Goal: Task Accomplishment & Management: Use online tool/utility

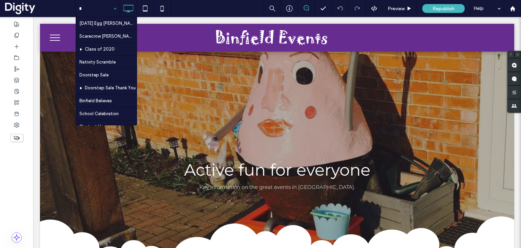
type input "**"
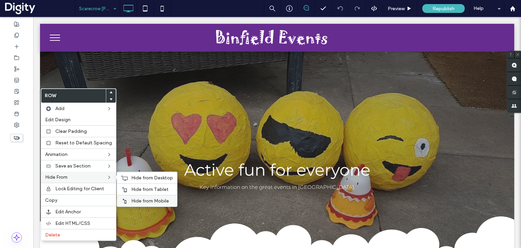
click at [131, 199] on span "Hide from Mobile" at bounding box center [150, 201] width 38 height 6
click at [136, 188] on span "Hide from Tablet" at bounding box center [149, 189] width 37 height 6
click at [142, 178] on span "Hide from Desktop" at bounding box center [152, 178] width 42 height 6
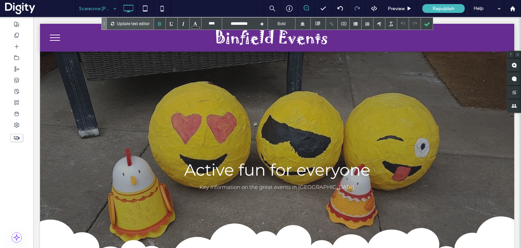
type input "****"
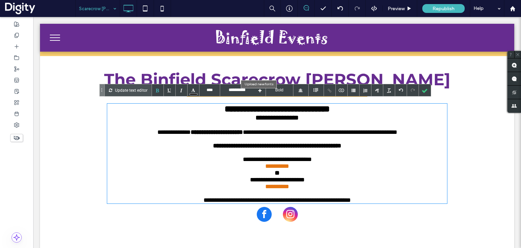
scroll to position [174, 0]
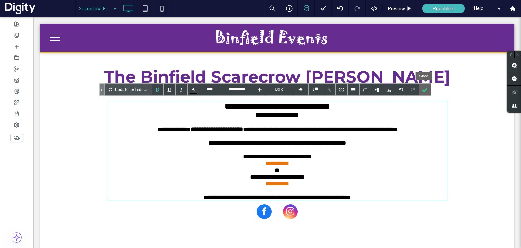
click at [426, 89] on div at bounding box center [425, 90] width 12 height 12
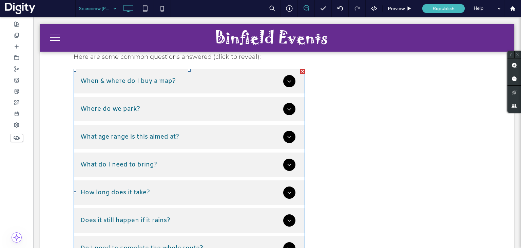
scroll to position [1242, 0]
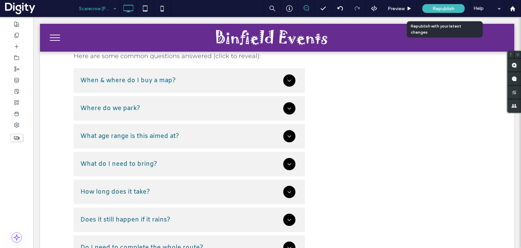
click at [438, 9] on span "Republish" at bounding box center [444, 9] width 22 height 6
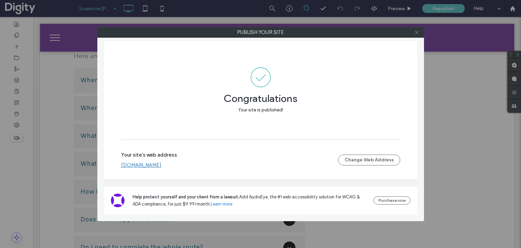
click at [416, 33] on icon at bounding box center [417, 32] width 5 height 5
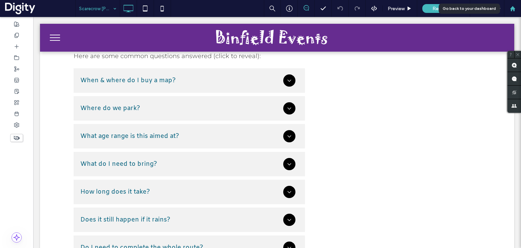
click at [516, 7] on div at bounding box center [513, 9] width 16 height 6
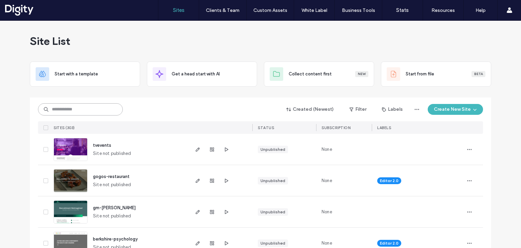
click at [102, 112] on input at bounding box center [80, 109] width 85 height 12
type input "********"
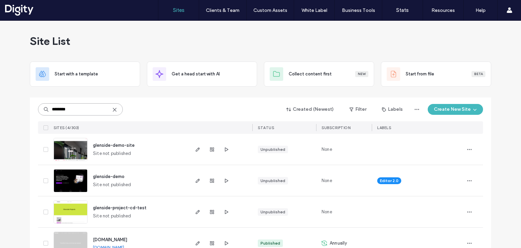
scroll to position [19, 0]
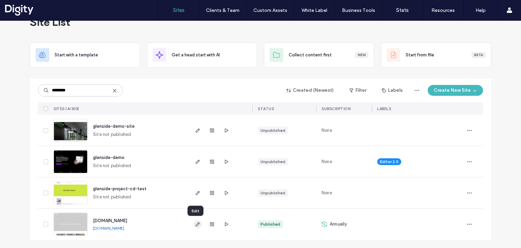
click at [198, 224] on icon "button" at bounding box center [197, 223] width 5 height 5
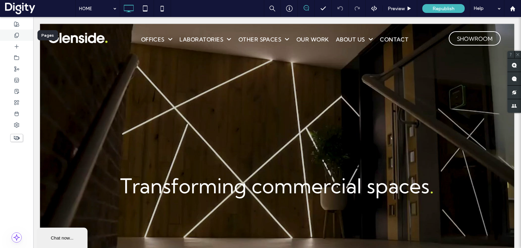
click at [16, 36] on use at bounding box center [17, 35] width 4 height 4
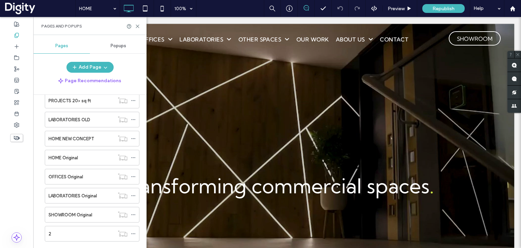
scroll to position [328, 0]
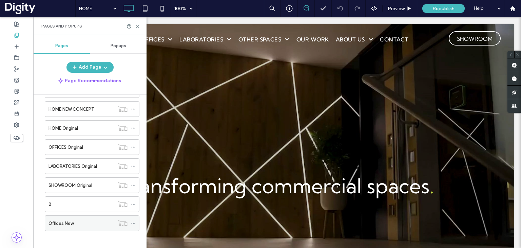
click at [68, 221] on label "Offices New" at bounding box center [61, 223] width 25 height 12
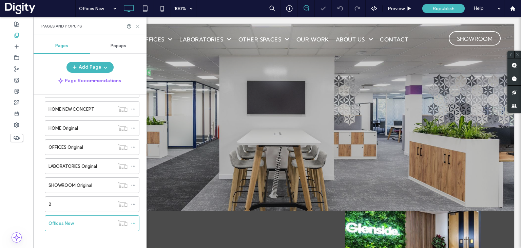
click at [137, 26] on icon at bounding box center [137, 26] width 5 height 5
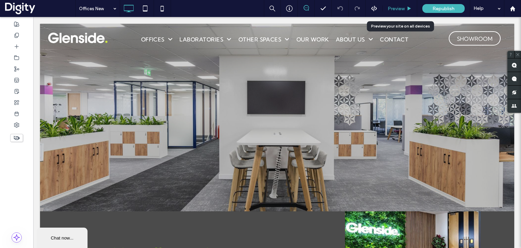
click at [399, 12] on div "Preview" at bounding box center [400, 8] width 35 height 17
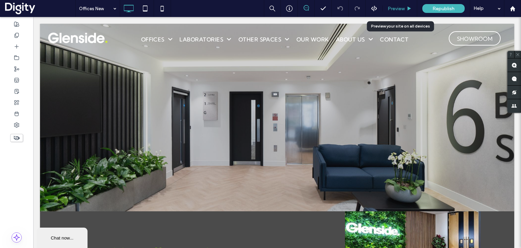
click at [397, 4] on div "Preview" at bounding box center [400, 8] width 35 height 17
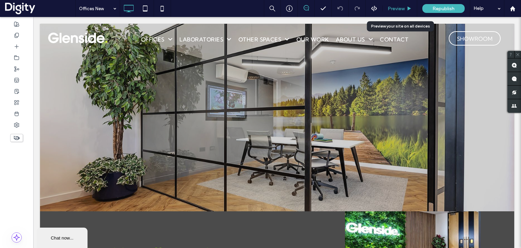
click at [396, 10] on span "Preview" at bounding box center [396, 9] width 17 height 6
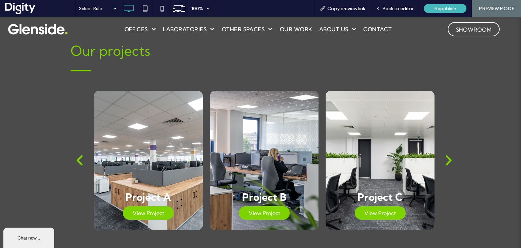
scroll to position [1350, 0]
click at [445, 160] on div "next" at bounding box center [448, 160] width 8 height 14
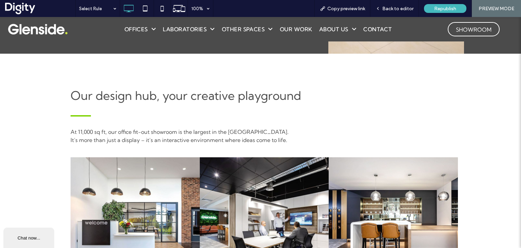
scroll to position [924, 0]
